Goal: Transaction & Acquisition: Purchase product/service

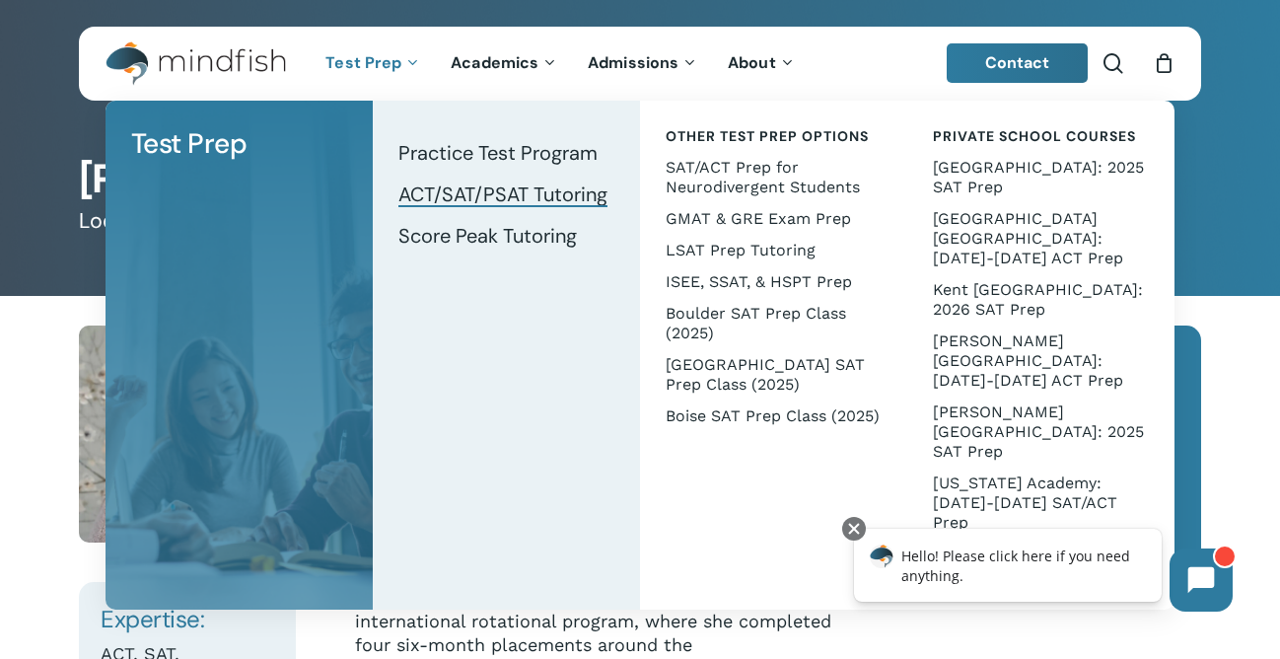
click at [574, 189] on span "ACT/SAT/PSAT Tutoring" at bounding box center [502, 194] width 209 height 26
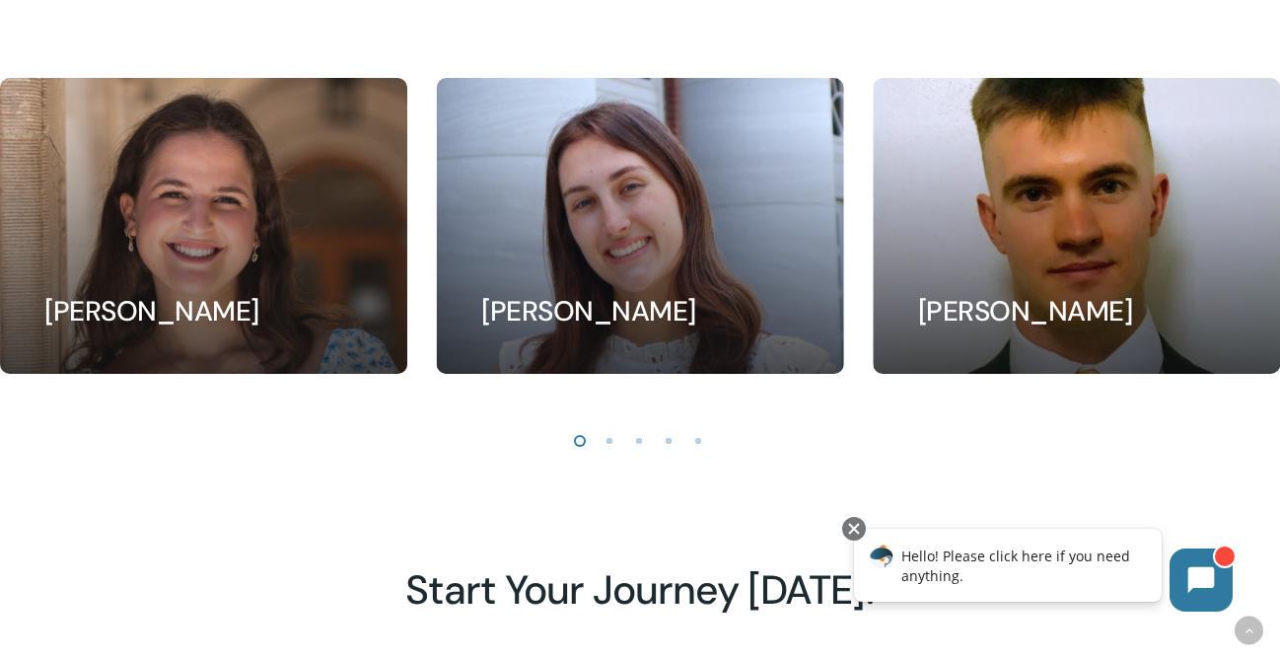
scroll to position [1629, 0]
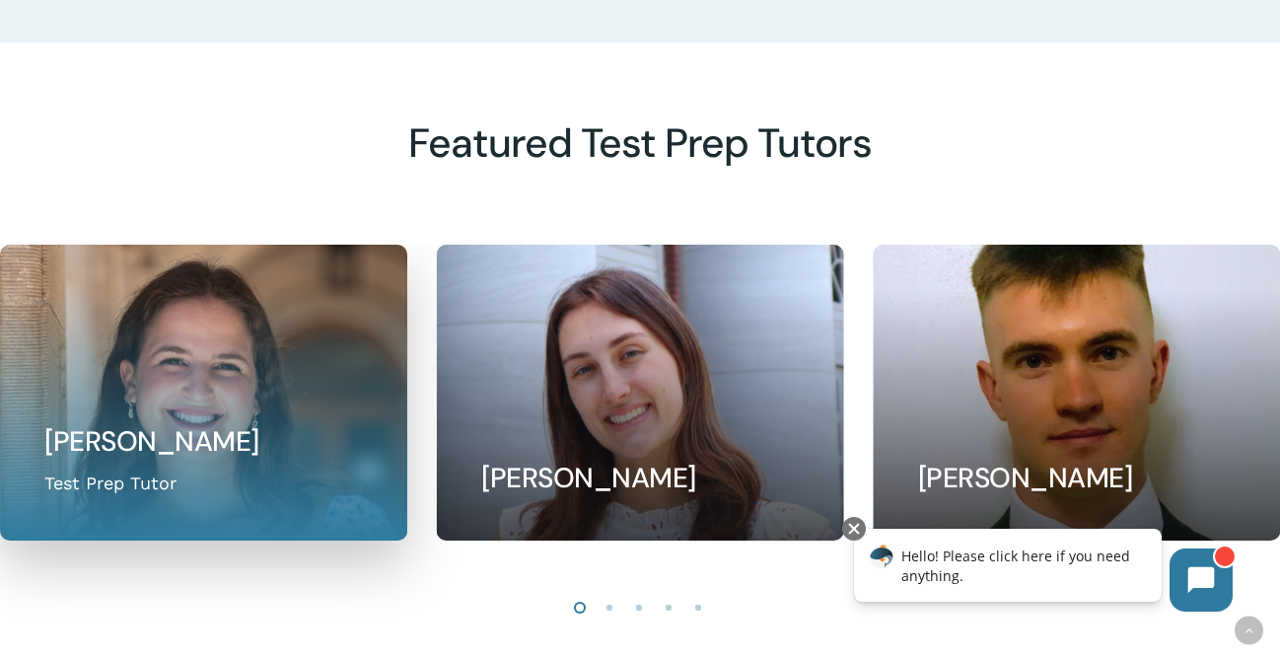
click at [147, 350] on link at bounding box center [203, 393] width 405 height 294
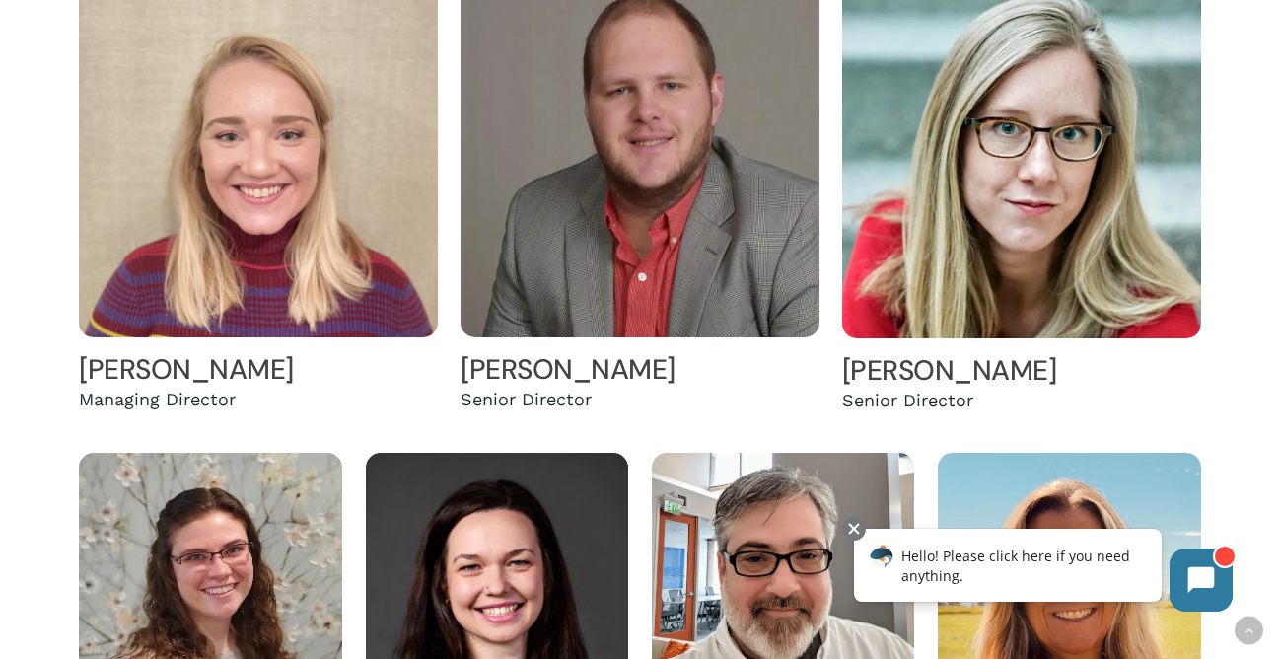
scroll to position [495, 0]
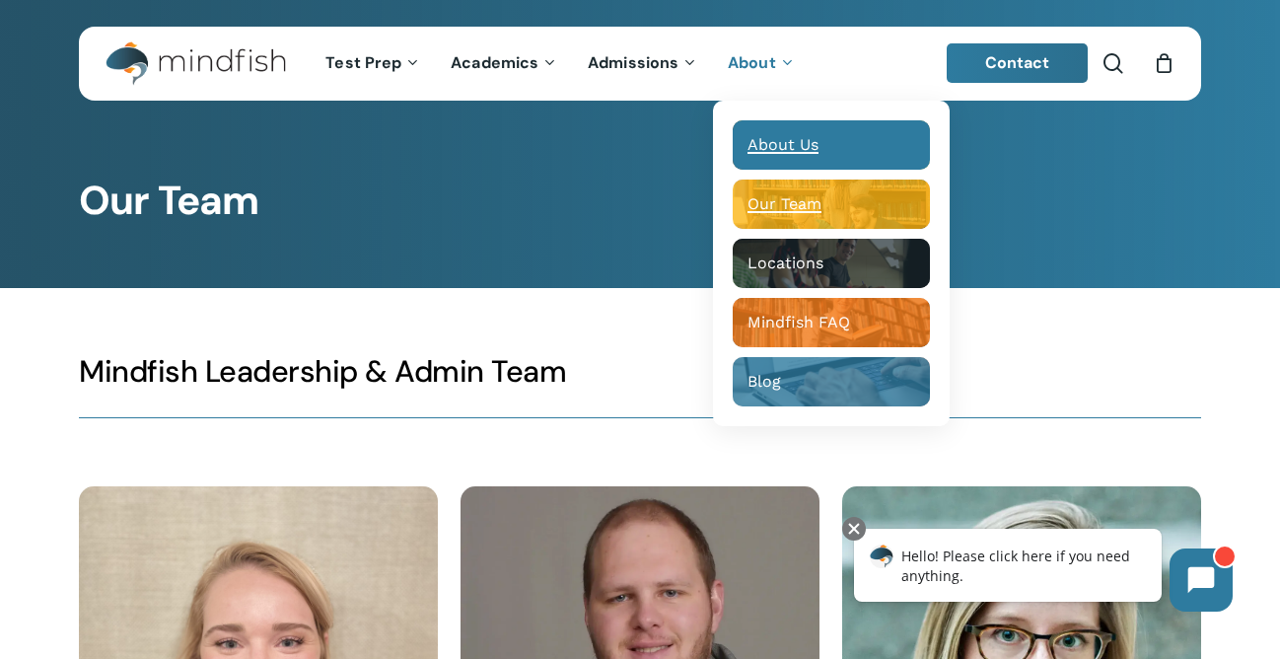
click at [771, 143] on span "About Us" at bounding box center [782, 144] width 71 height 19
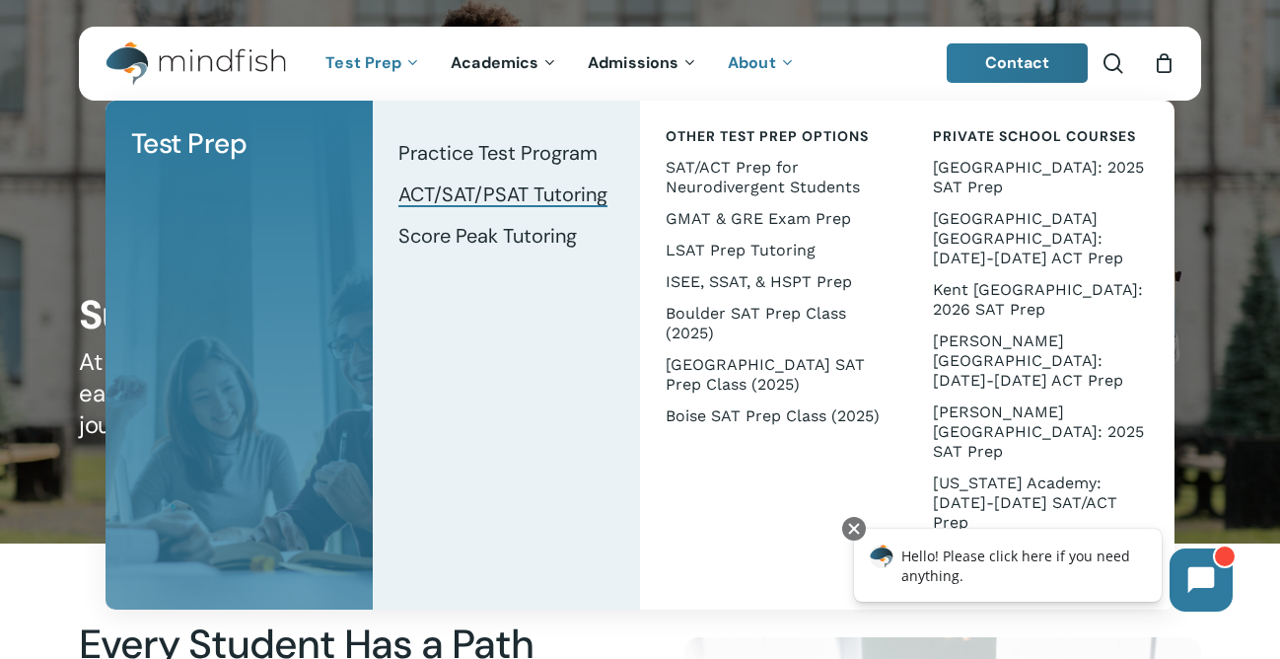
click at [552, 192] on span "ACT/SAT/PSAT Tutoring" at bounding box center [502, 194] width 209 height 26
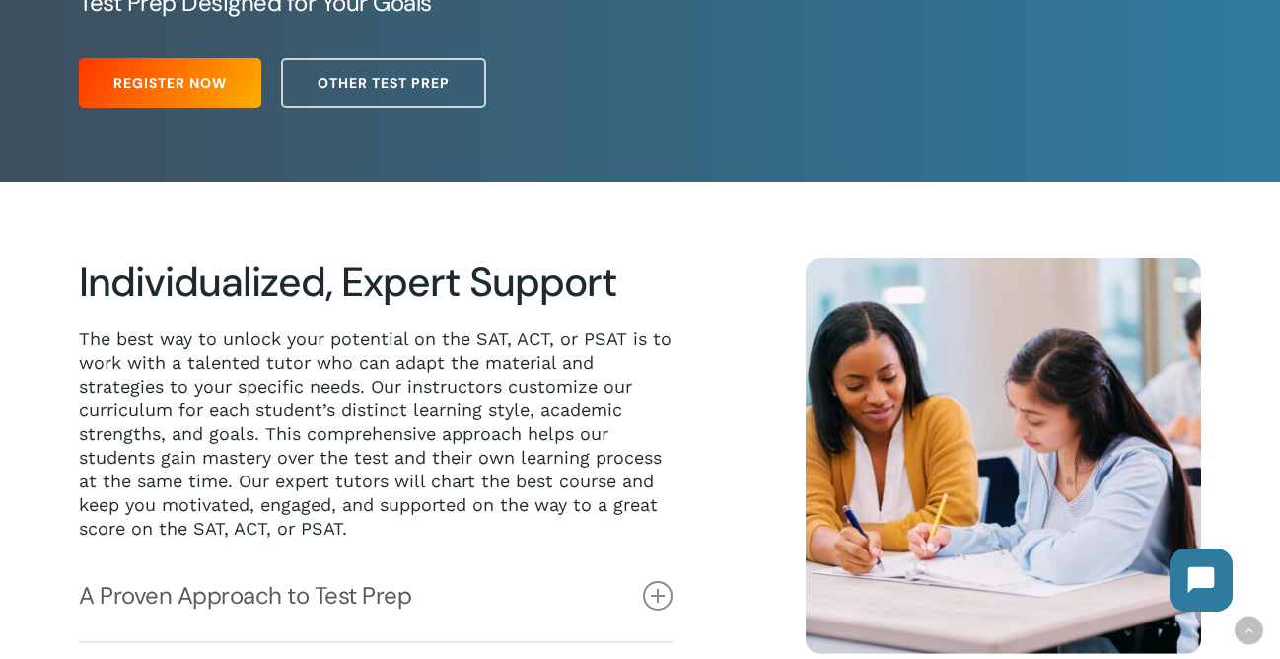
scroll to position [167, 0]
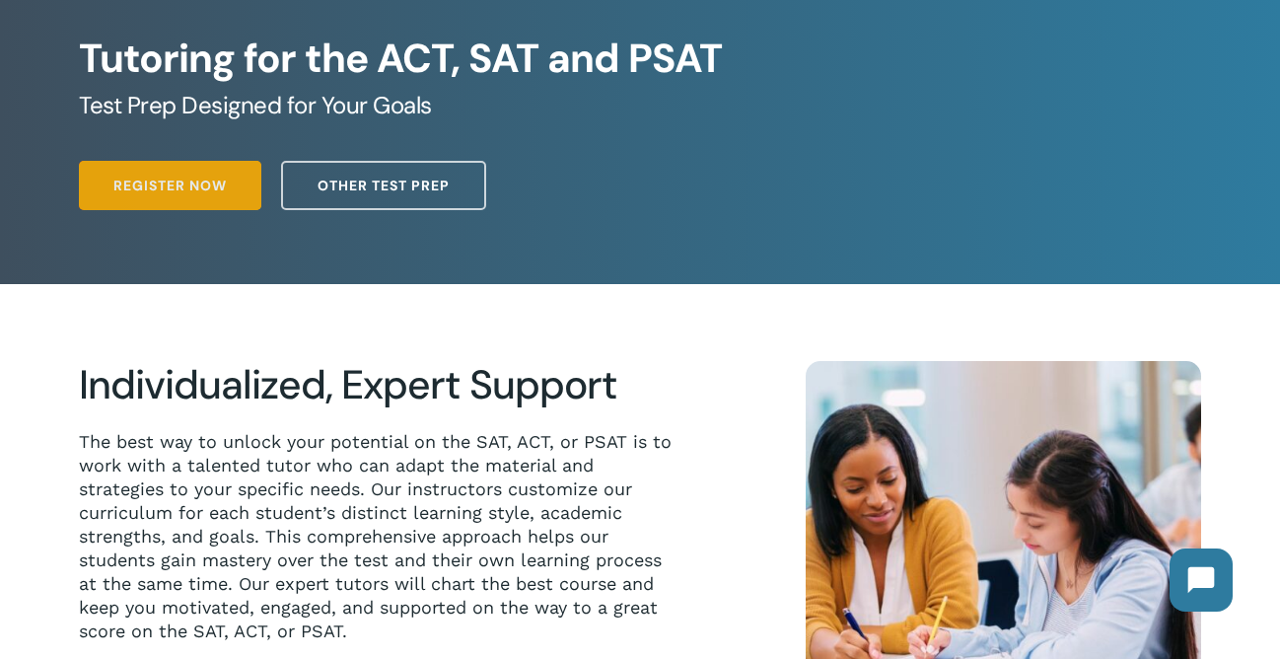
click at [174, 179] on span "Register Now" at bounding box center [169, 186] width 113 height 20
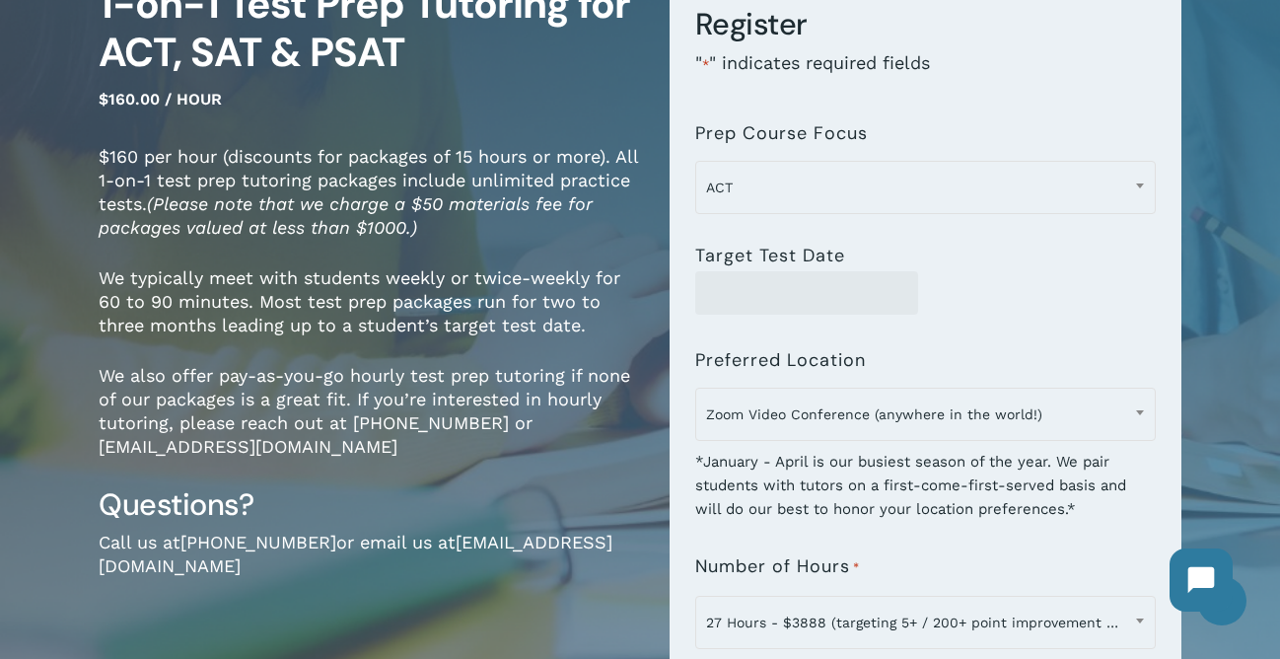
scroll to position [207, 0]
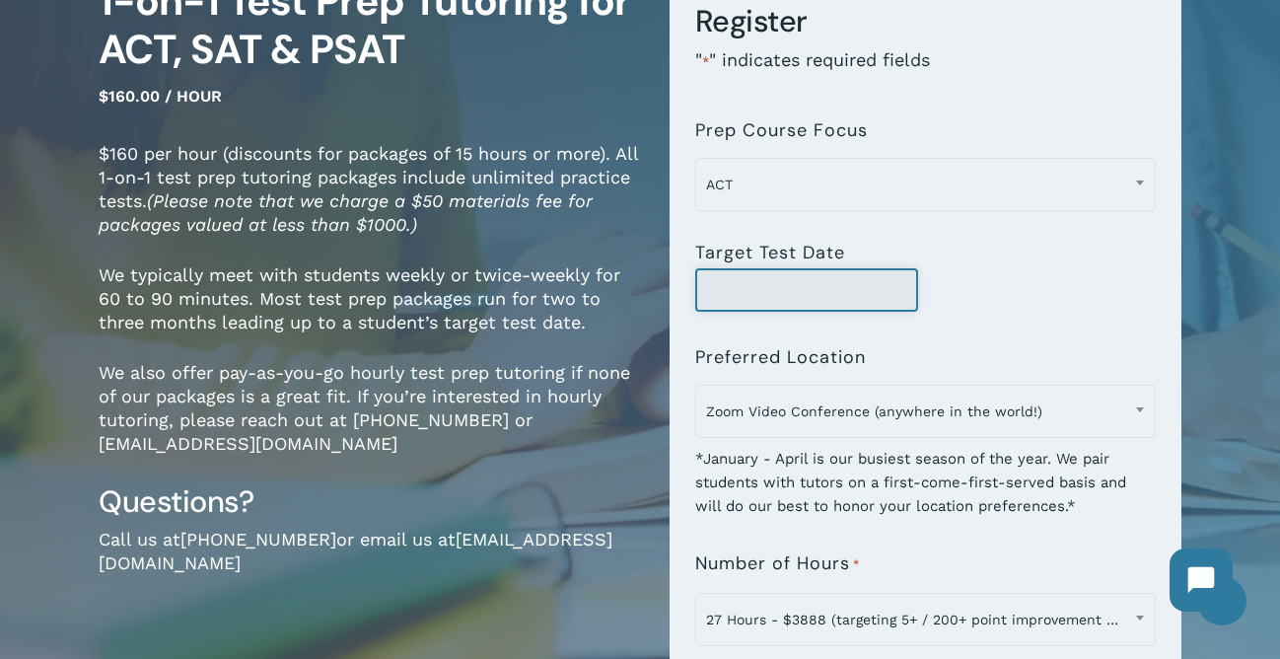
click at [774, 277] on input "Target Test Date" at bounding box center [806, 289] width 223 height 43
type input "*"
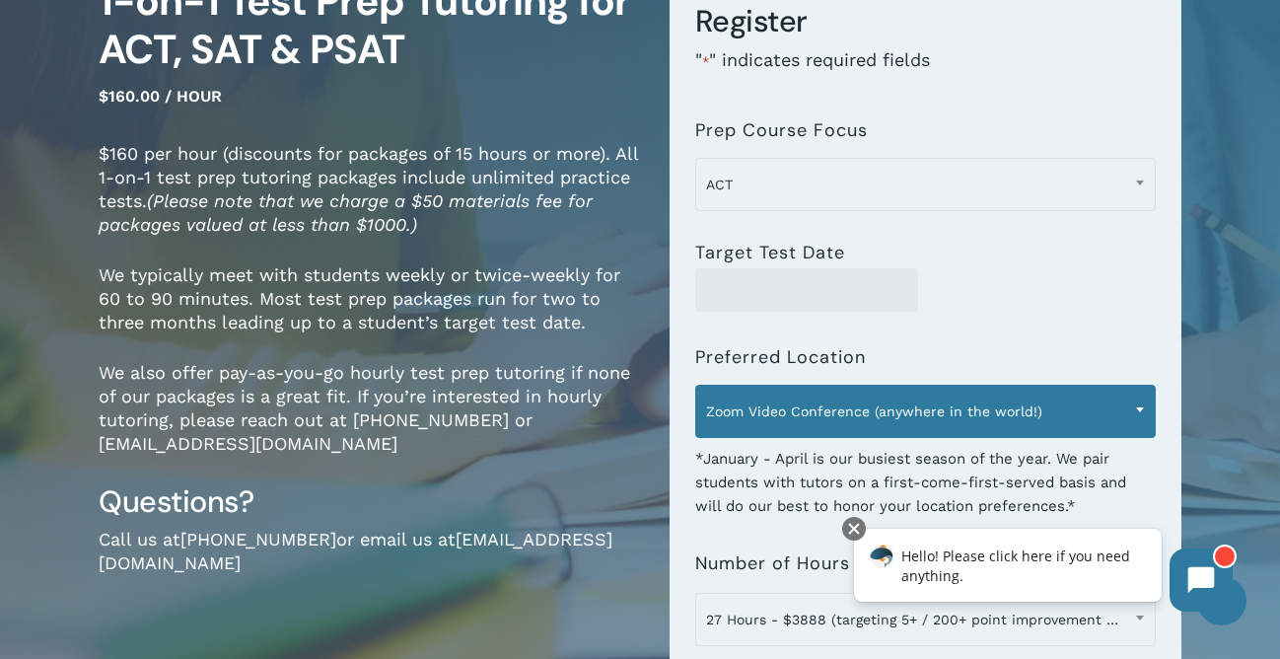
click at [871, 409] on span "Zoom Video Conference (anywhere in the world!)" at bounding box center [925, 410] width 459 height 41
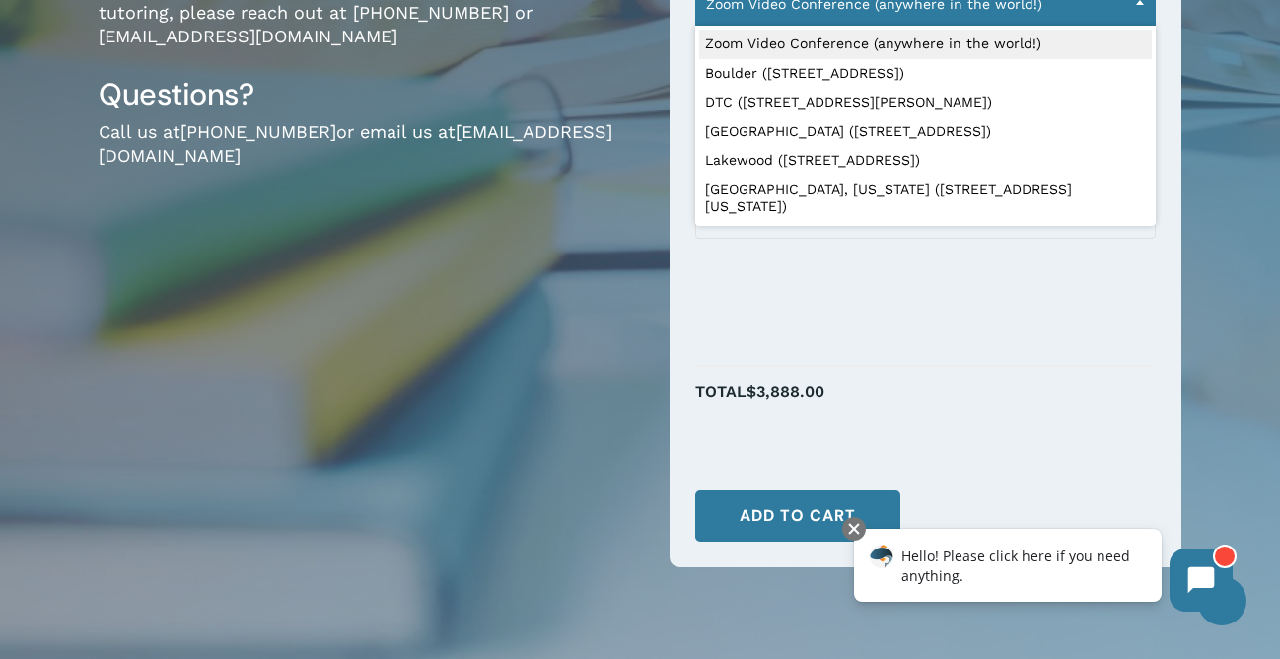
scroll to position [625, 0]
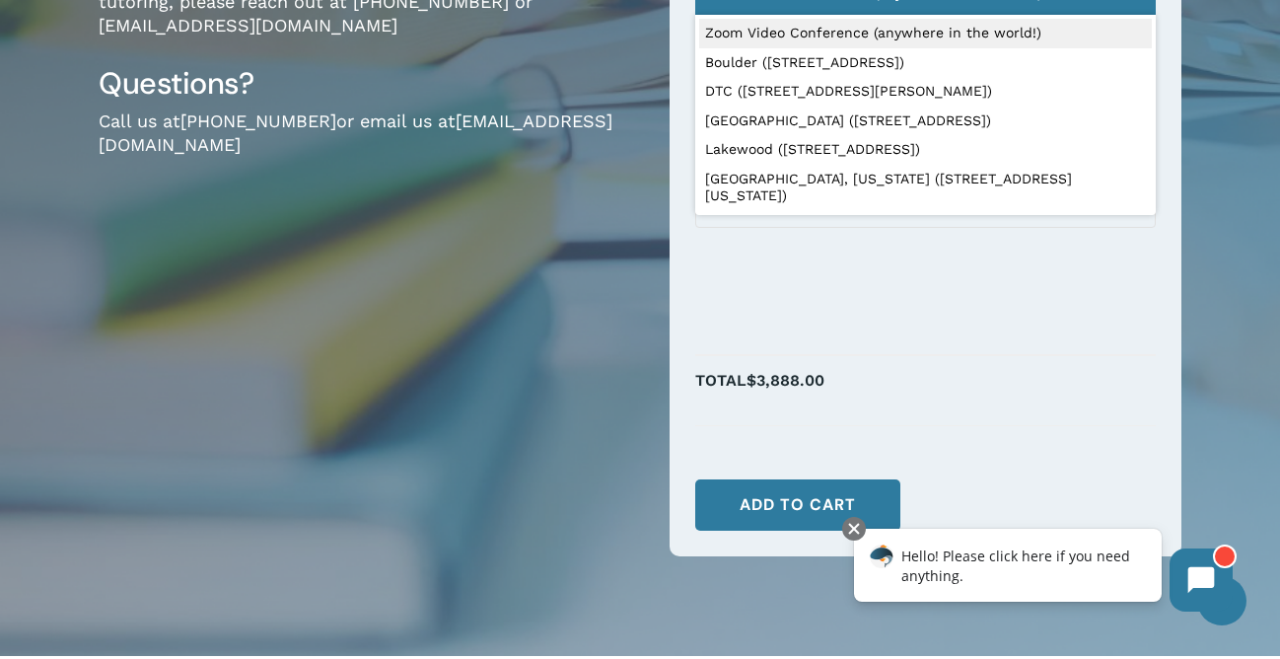
click at [1002, 355] on li "Total $3,888.00" at bounding box center [925, 390] width 461 height 71
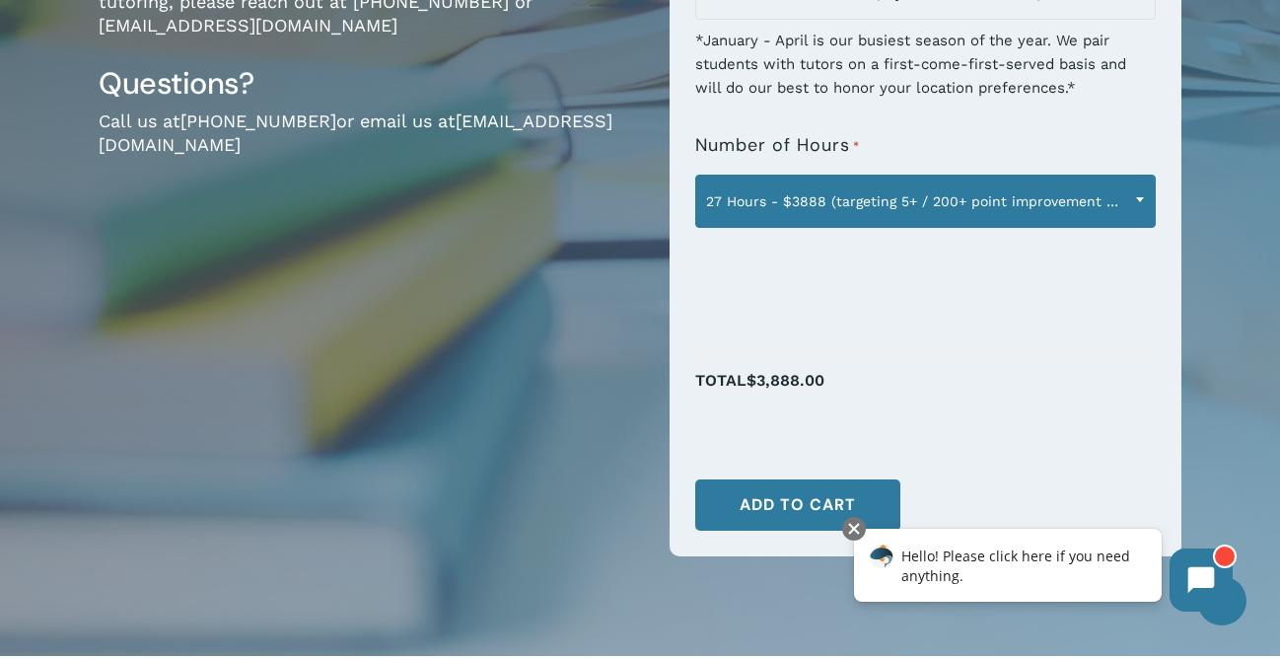
click at [921, 204] on span "27 Hours - $3888 (targeting 5+ / 200+ point improvement on ACT / SAT; reg. $432…" at bounding box center [925, 200] width 459 height 41
